Goal: Find specific page/section: Find specific page/section

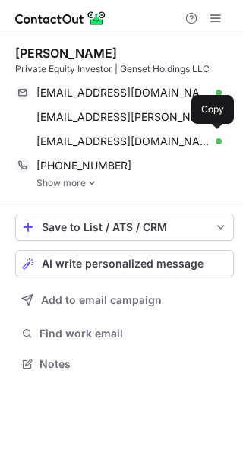
scroll to position [353, 243]
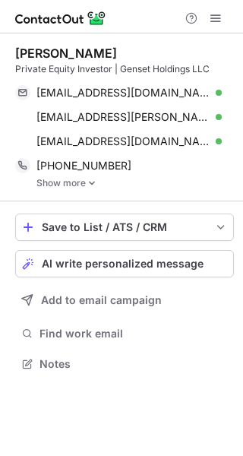
click at [80, 183] on link "Show more" at bounding box center [134, 183] width 197 height 11
